Goal: Information Seeking & Learning: Check status

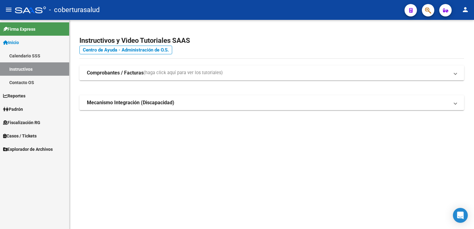
click at [31, 123] on span "Fiscalización RG" at bounding box center [21, 122] width 37 height 7
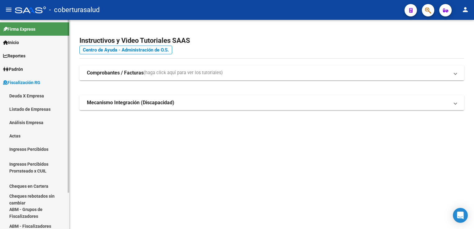
click at [38, 107] on link "Listado de Empresas" at bounding box center [34, 108] width 69 height 13
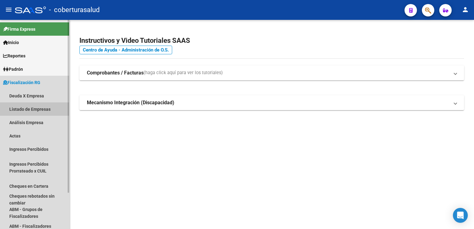
click at [37, 108] on link "Listado de Empresas" at bounding box center [34, 108] width 69 height 13
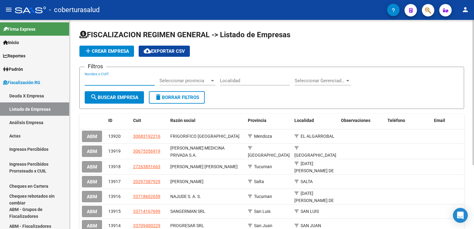
click at [110, 82] on input "Nombre o CUIT" at bounding box center [120, 81] width 70 height 6
paste input "33710976649"
type input "33710976649"
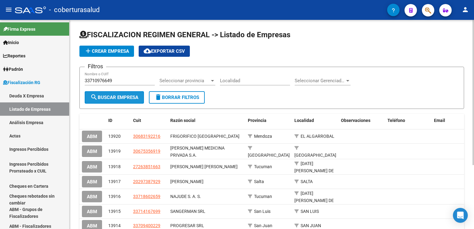
click at [123, 97] on span "search Buscar Empresa" at bounding box center [114, 98] width 48 height 6
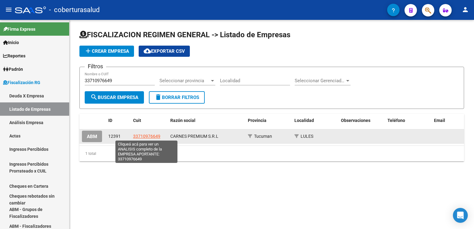
click at [143, 138] on span "33710976649" at bounding box center [146, 136] width 27 height 5
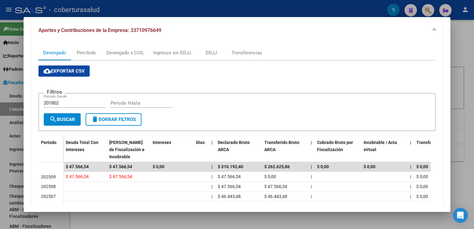
scroll to position [93, 0]
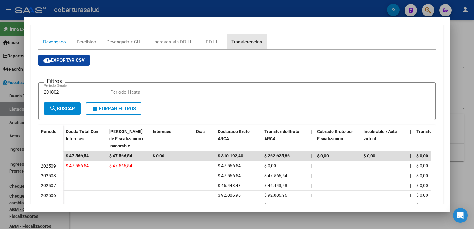
click at [241, 43] on div "Transferencias" at bounding box center [246, 41] width 31 height 7
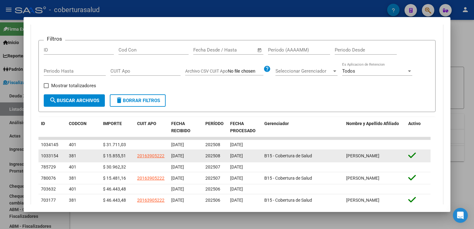
scroll to position [124, 0]
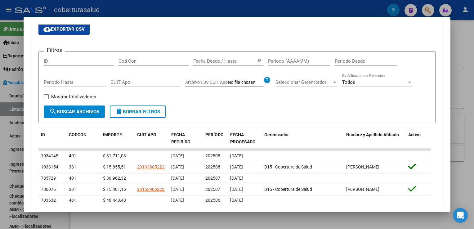
drag, startPoint x: 7, startPoint y: 131, endPoint x: 13, endPoint y: 131, distance: 5.6
click at [6, 131] on div at bounding box center [237, 114] width 474 height 229
